Goal: Information Seeking & Learning: Learn about a topic

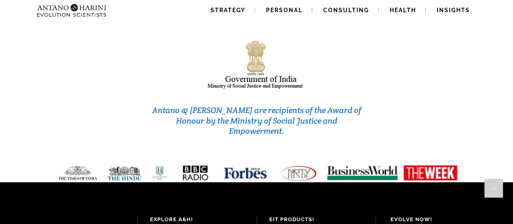
scroll to position [3554, 0]
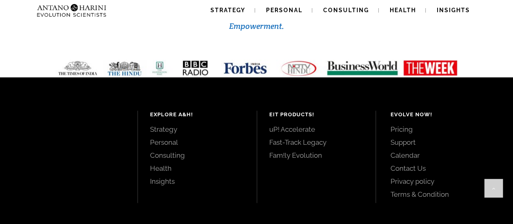
drag, startPoint x: 109, startPoint y: 173, endPoint x: 396, endPoint y: 190, distance: 287.8
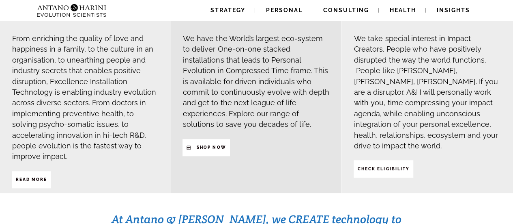
scroll to position [240, 0]
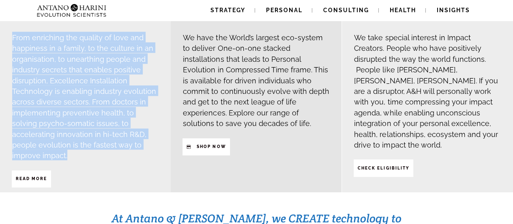
drag, startPoint x: 13, startPoint y: 38, endPoint x: 140, endPoint y: 143, distance: 165.4
click at [140, 143] on h3 "From enriching the quality of love and happiness in a family, to the culture in…" at bounding box center [85, 96] width 147 height 129
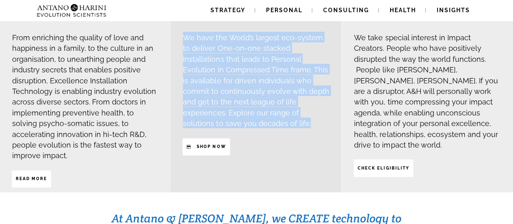
drag, startPoint x: 183, startPoint y: 36, endPoint x: 315, endPoint y: 123, distance: 157.9
click at [315, 123] on h3 "We have the World’s largest eco-system to deliver One-on-one stacked installati…" at bounding box center [256, 80] width 147 height 97
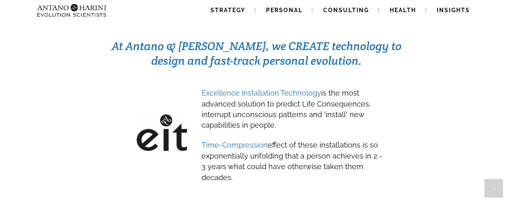
scroll to position [411, 0]
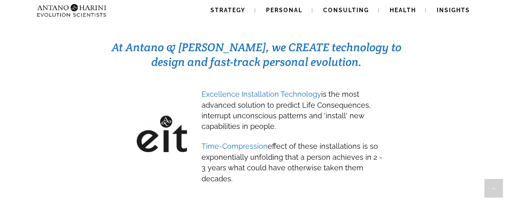
click at [251, 85] on span "Excellence Installation Technology is the most advanced solution to predict Lif…" at bounding box center [286, 108] width 169 height 47
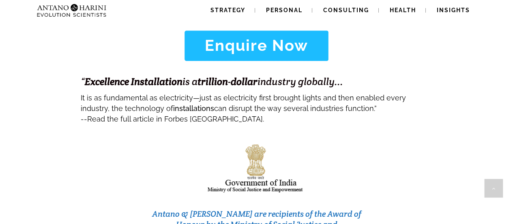
scroll to position [3346, 0]
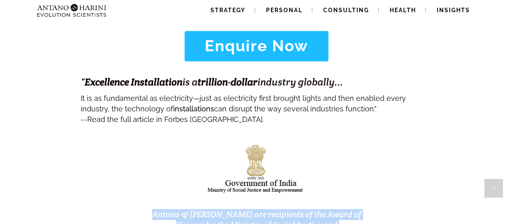
drag, startPoint x: 151, startPoint y: 161, endPoint x: 373, endPoint y: 172, distance: 221.9
click at [373, 172] on div "Antano & [PERSON_NAME] are recipients of the Award of Honour by the Ministry of…" at bounding box center [257, 192] width 512 height 134
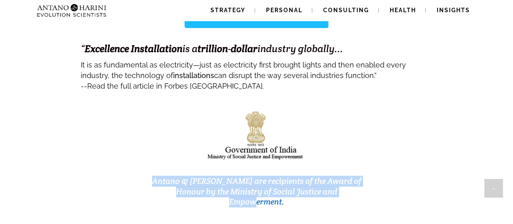
click at [351, 151] on div "Antano & [PERSON_NAME] are recipients of the Award of Honour by the Ministry of…" at bounding box center [256, 159] width 215 height 117
